Goal: Navigation & Orientation: Find specific page/section

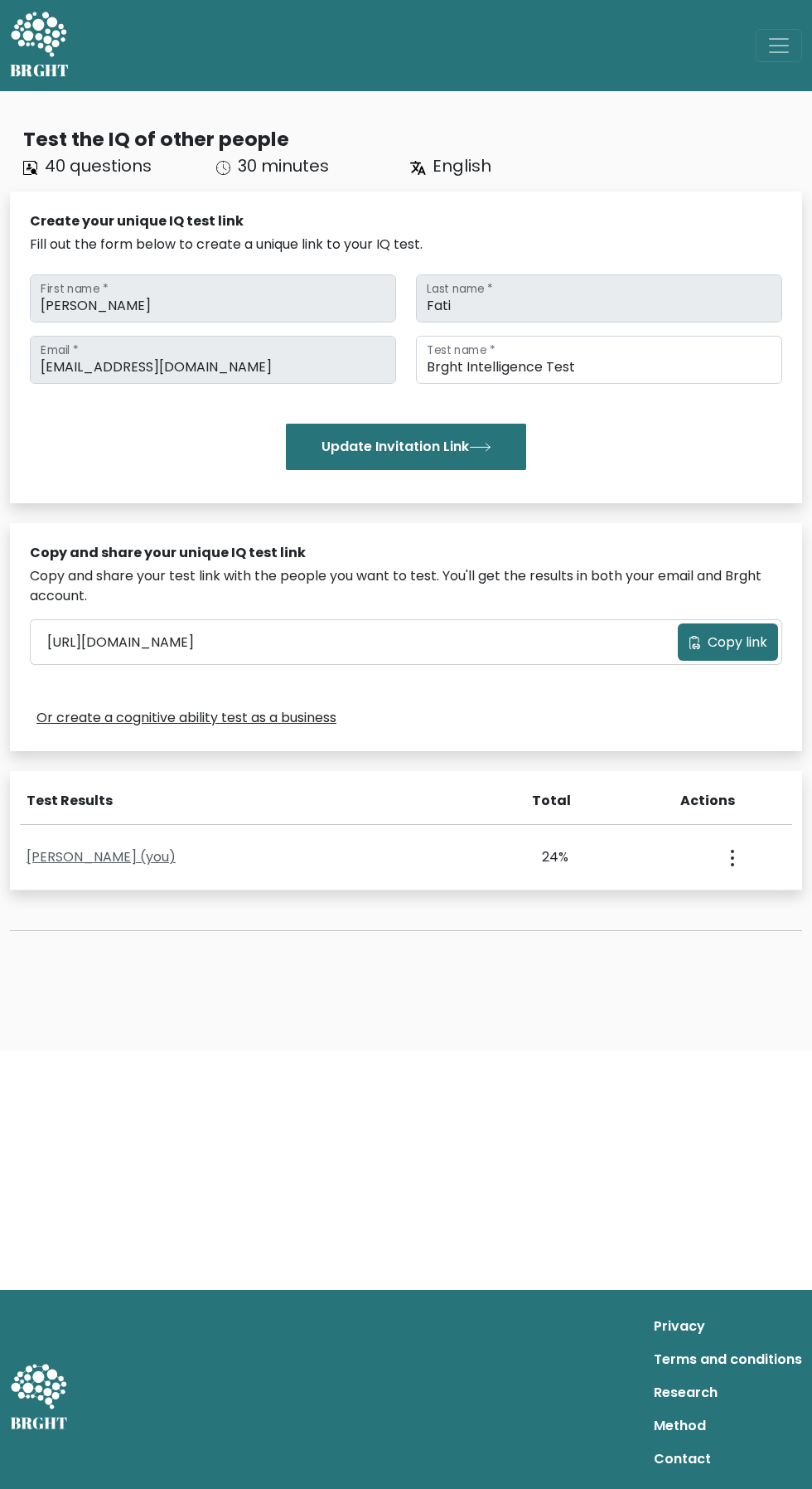
click at [100, 857] on link "[PERSON_NAME] (you)" at bounding box center [101, 856] width 149 height 19
